Goal: Task Accomplishment & Management: Use online tool/utility

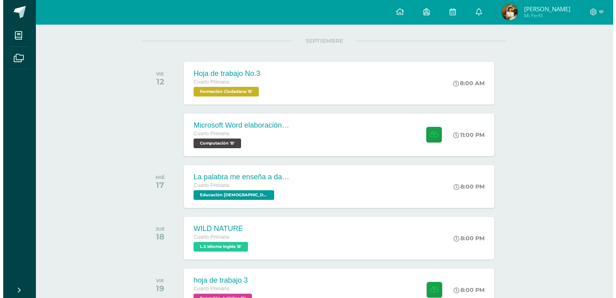
scroll to position [101, 0]
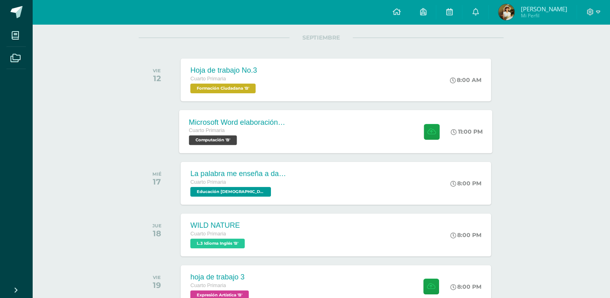
click at [429, 122] on div at bounding box center [430, 131] width 40 height 43
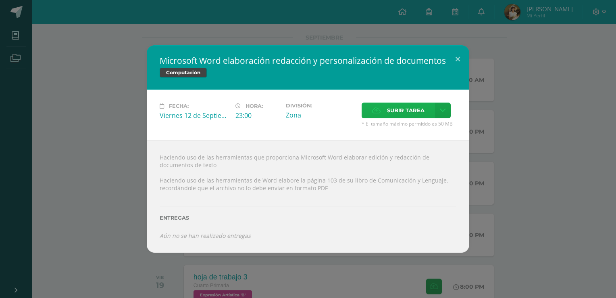
click at [416, 113] on span "Subir tarea" at bounding box center [406, 110] width 38 height 15
click at [0, 0] on input "Subir tarea" at bounding box center [0, 0] width 0 height 0
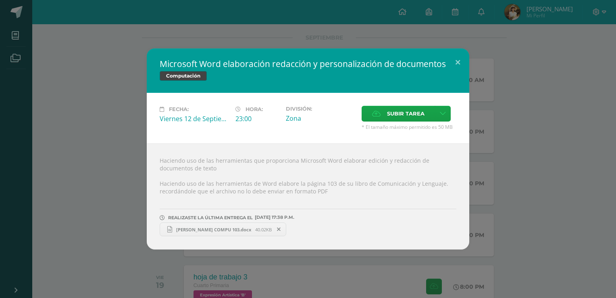
click at [217, 227] on span "YARY COMPU 103.docx" at bounding box center [213, 229] width 83 height 6
